Goal: Transaction & Acquisition: Purchase product/service

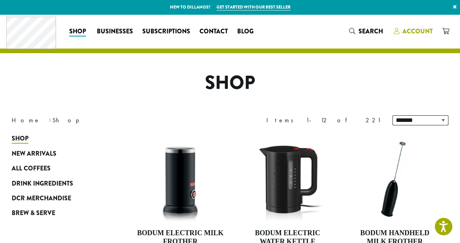
click at [416, 29] on span "Account" at bounding box center [417, 31] width 30 height 9
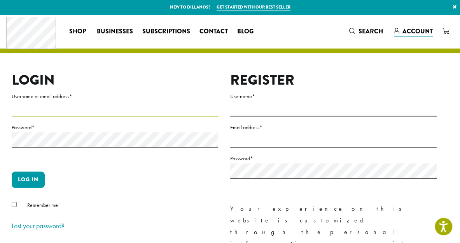
click at [58, 106] on input "Username or email address *" at bounding box center [115, 108] width 207 height 15
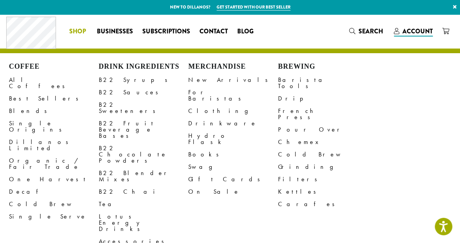
click at [76, 31] on span "Shop" at bounding box center [77, 32] width 17 height 10
click at [26, 80] on link "All Coffees" at bounding box center [54, 83] width 90 height 19
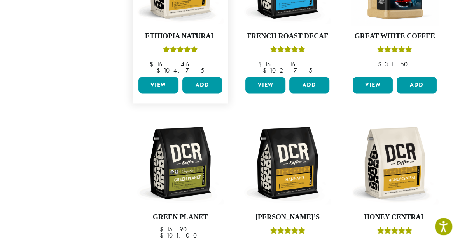
scroll to position [583, 0]
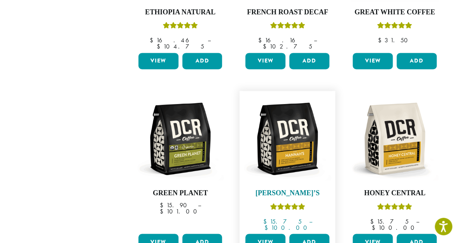
click at [285, 132] on img at bounding box center [287, 139] width 88 height 88
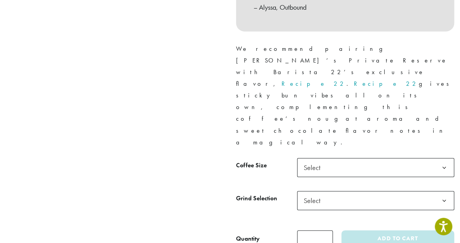
scroll to position [350, 0]
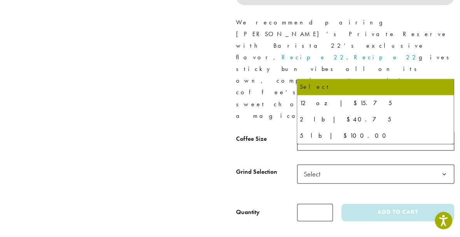
click at [378, 132] on span "Select" at bounding box center [375, 141] width 157 height 19
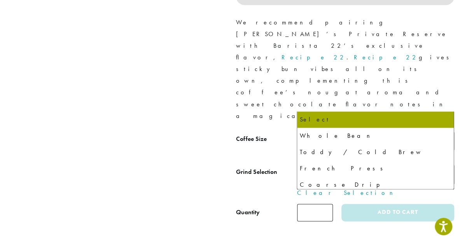
click at [319, 167] on span "Select" at bounding box center [314, 174] width 28 height 15
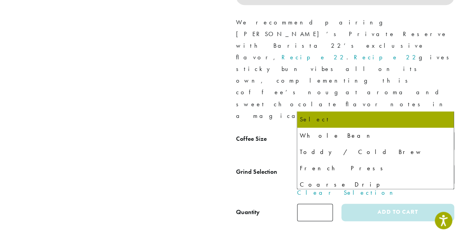
click at [363, 132] on span "2 lb | $40.75" at bounding box center [375, 141] width 157 height 19
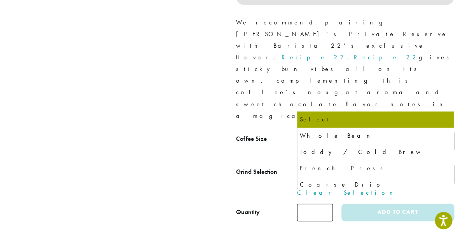
click at [346, 165] on span "Select" at bounding box center [375, 174] width 157 height 19
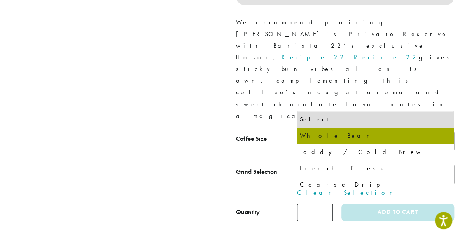
select select "**********"
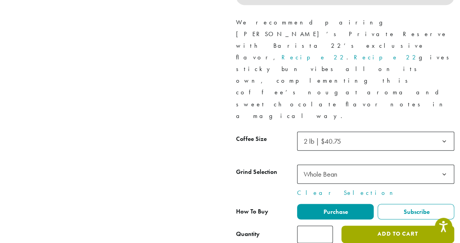
click at [383, 226] on button "Add to cart" at bounding box center [397, 234] width 113 height 17
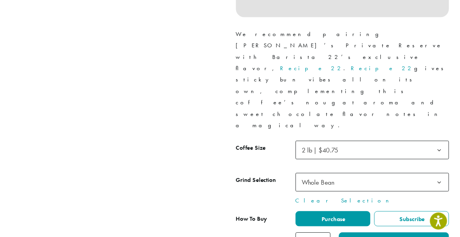
scroll to position [350, 0]
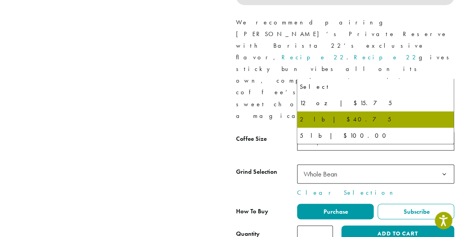
click at [351, 132] on span "2 lb | $40.75" at bounding box center [375, 141] width 157 height 19
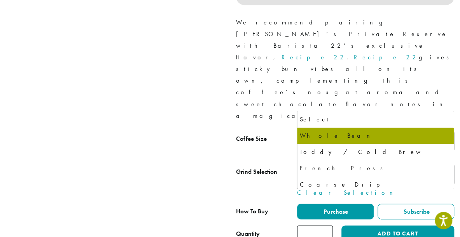
click at [318, 170] on span "Whole Bean" at bounding box center [319, 174] width 33 height 9
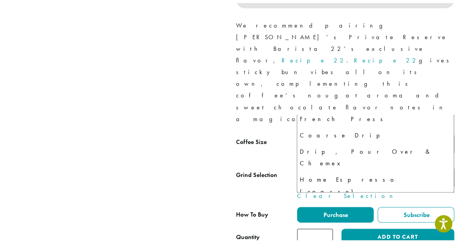
scroll to position [53, 0]
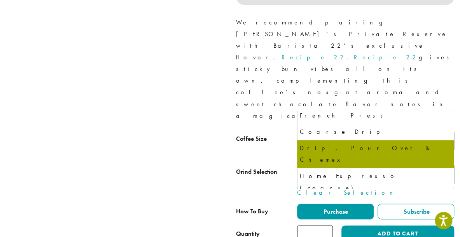
select select "*********"
select select "**********"
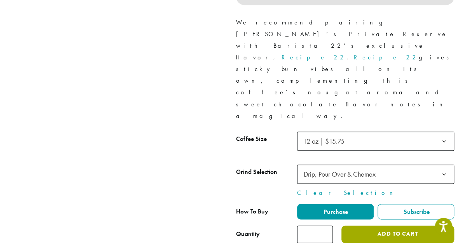
click at [371, 226] on button "Add to cart" at bounding box center [397, 234] width 113 height 17
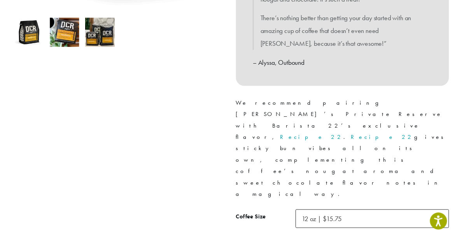
scroll to position [311, 0]
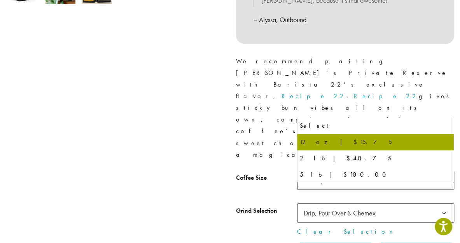
click at [350, 173] on span "12 oz | $15.75" at bounding box center [326, 180] width 52 height 15
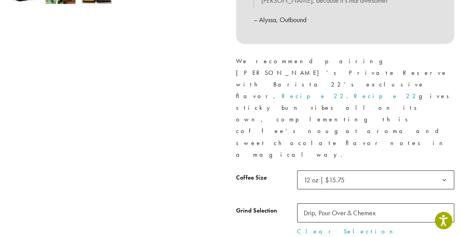
click at [328, 209] on span "Drip, Pour Over & Chemex" at bounding box center [339, 213] width 72 height 9
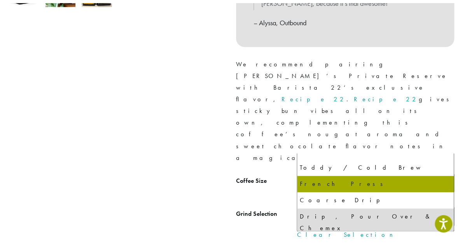
scroll to position [0, 0]
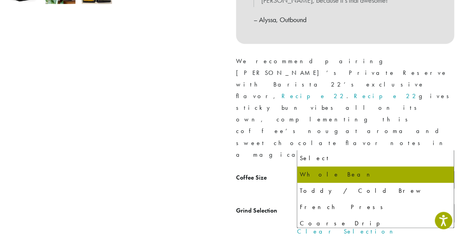
select select "**********"
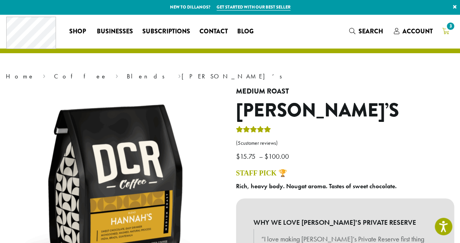
click at [445, 31] on icon "3" at bounding box center [445, 31] width 7 height 6
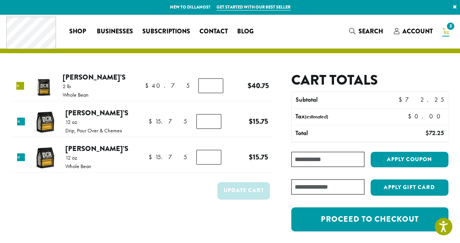
click at [22, 88] on link "×" at bounding box center [20, 86] width 8 height 8
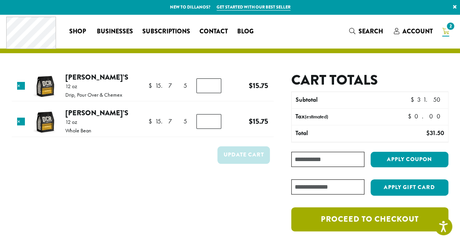
click at [353, 221] on link "Proceed to checkout" at bounding box center [369, 219] width 157 height 24
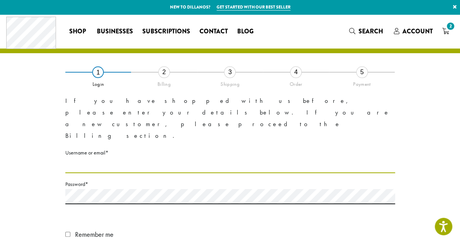
click at [186, 158] on input "Username or email * Required" at bounding box center [229, 165] width 329 height 15
type input "**********"
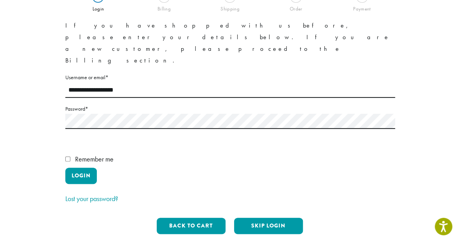
scroll to position [78, 0]
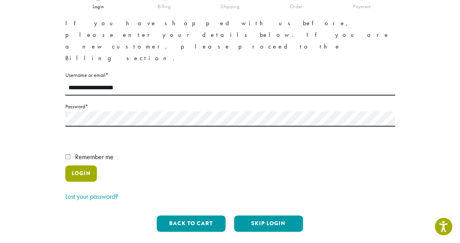
click at [78, 166] on button "Login" at bounding box center [80, 174] width 31 height 16
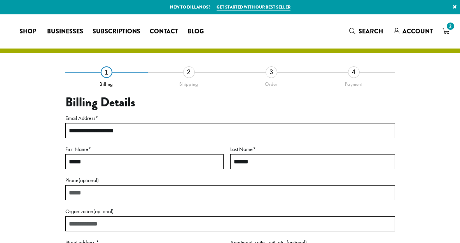
select select "**"
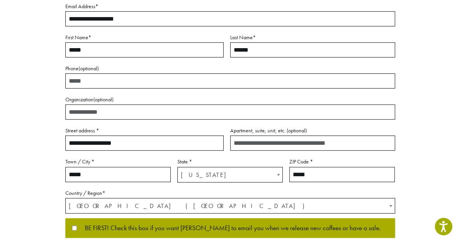
scroll to position [155, 0]
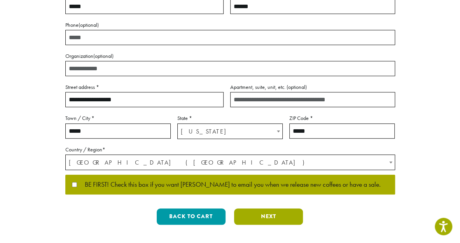
click at [272, 216] on button "Next" at bounding box center [268, 217] width 69 height 16
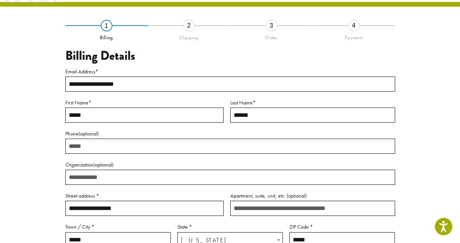
scroll to position [44, 0]
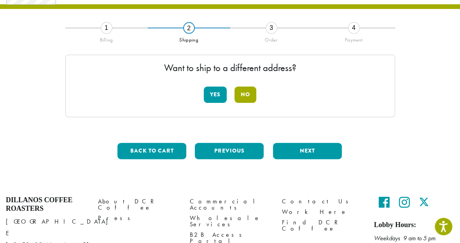
click at [248, 98] on button "No" at bounding box center [245, 95] width 22 height 16
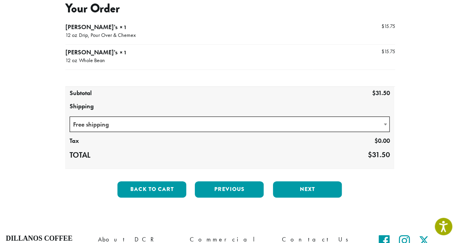
scroll to position [122, 0]
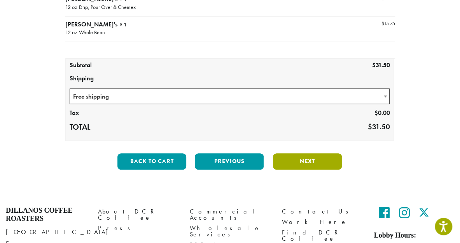
click at [307, 159] on button "Next" at bounding box center [307, 161] width 69 height 16
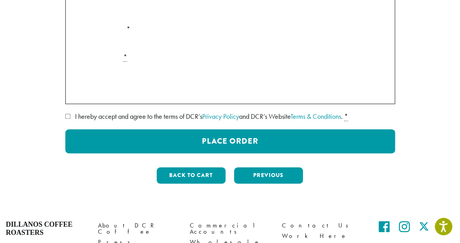
scroll to position [194, 0]
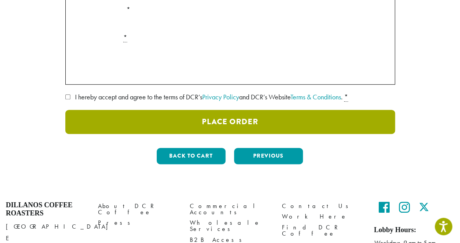
click at [226, 122] on button "Place Order" at bounding box center [229, 122] width 329 height 24
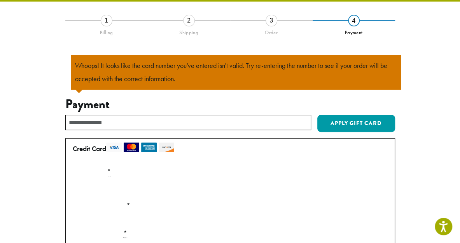
scroll to position [155, 0]
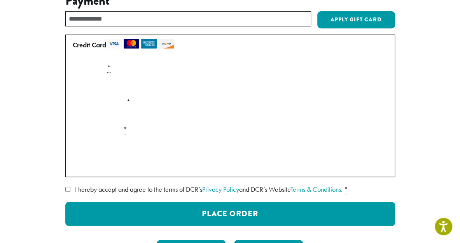
click at [335, 92] on div "Payment Info" at bounding box center [230, 85] width 321 height 22
click at [372, 87] on div "Payment Info" at bounding box center [230, 85] width 321 height 22
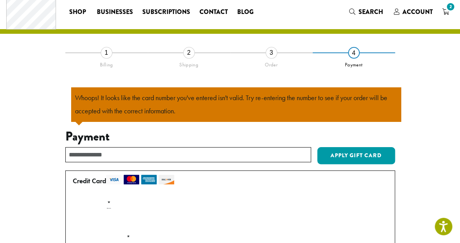
scroll to position [0, 0]
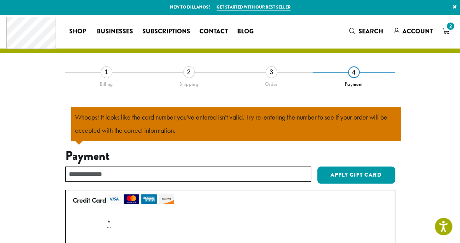
click at [37, 120] on div "**********" at bounding box center [230, 245] width 436 height 347
click at [199, 174] on input "text" at bounding box center [188, 174] width 246 height 15
paste input "********"
type input "********"
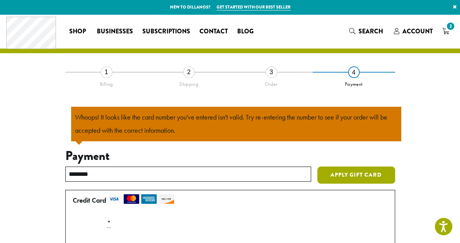
click at [350, 177] on button "Apply Gift Card" at bounding box center [356, 175] width 78 height 17
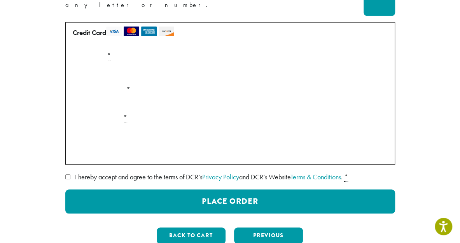
scroll to position [272, 0]
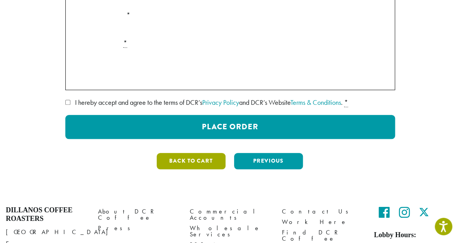
click at [192, 153] on button "Back to cart" at bounding box center [191, 161] width 69 height 16
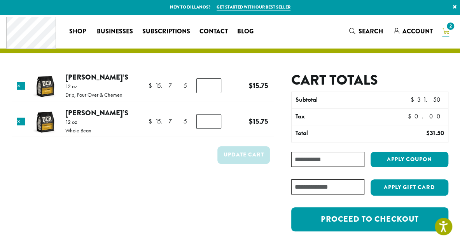
click at [332, 157] on input "Coupon:" at bounding box center [327, 159] width 73 height 15
paste input "********"
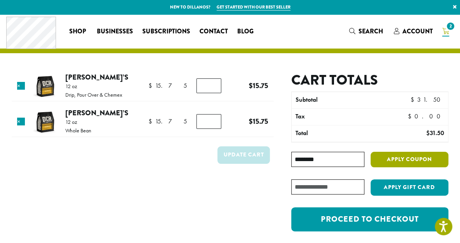
type input "********"
click at [397, 162] on button "Apply coupon" at bounding box center [409, 160] width 78 height 16
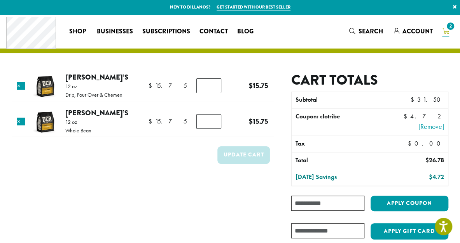
click at [138, 195] on form "Product Price Quantity Subtotal × Hannah’s 12 oz Drip, Pour Over & Chemex $ 15.…" at bounding box center [143, 178] width 262 height 212
click at [341, 202] on input "Coupon:" at bounding box center [327, 203] width 73 height 15
paste input "**********"
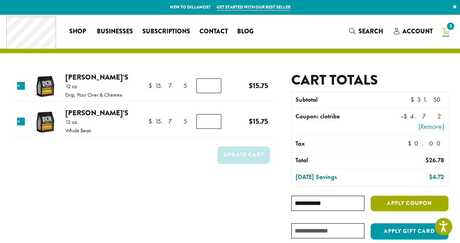
type input "**********"
click at [400, 201] on button "Apply coupon" at bounding box center [409, 204] width 78 height 16
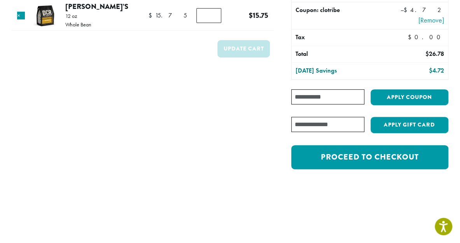
scroll to position [194, 0]
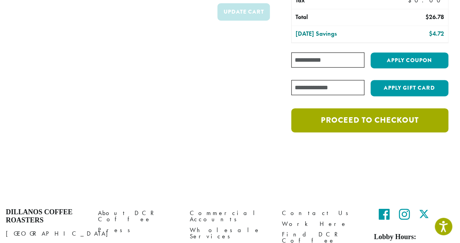
click at [380, 117] on link "Proceed to checkout" at bounding box center [369, 120] width 157 height 24
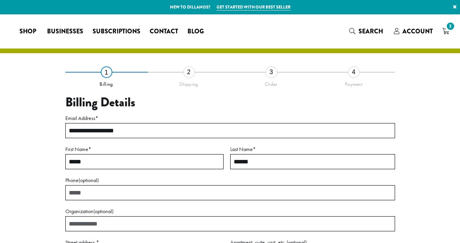
select select "**"
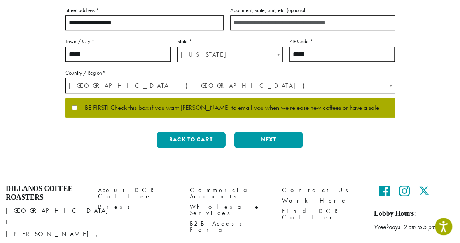
scroll to position [233, 0]
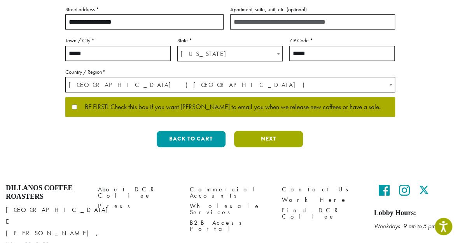
click at [277, 137] on button "Next" at bounding box center [268, 139] width 69 height 16
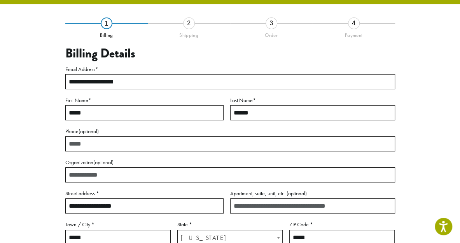
scroll to position [44, 0]
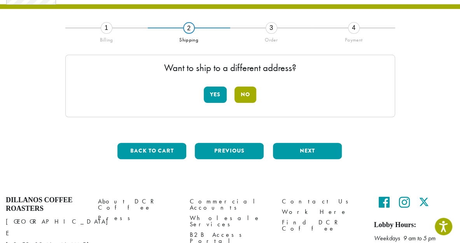
click at [247, 96] on button "No" at bounding box center [245, 95] width 22 height 16
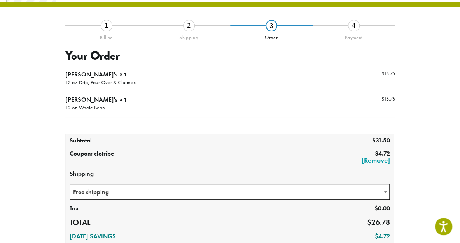
scroll to position [161, 0]
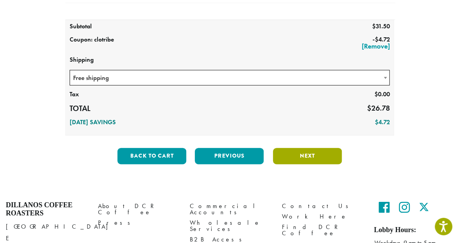
click at [291, 155] on button "Next" at bounding box center [307, 156] width 69 height 16
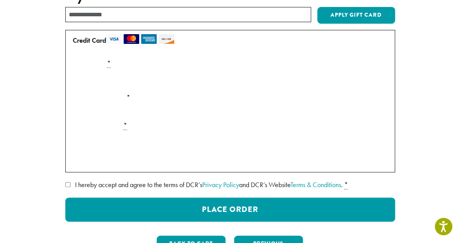
scroll to position [117, 0]
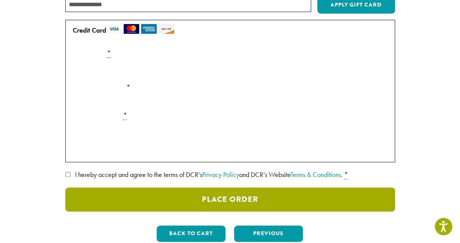
click at [228, 197] on button "Place Order" at bounding box center [229, 200] width 329 height 24
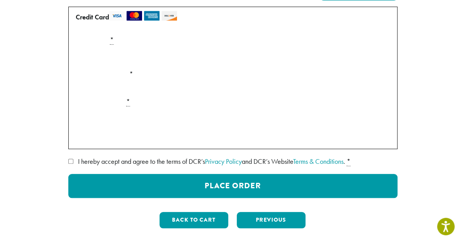
scroll to position [184, 0]
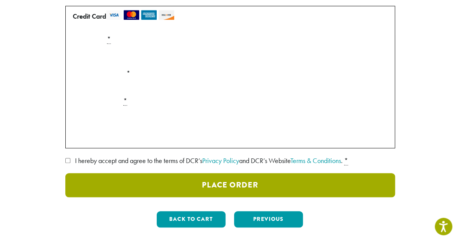
click at [216, 184] on button "Place Order" at bounding box center [229, 185] width 329 height 24
